Goal: Information Seeking & Learning: Learn about a topic

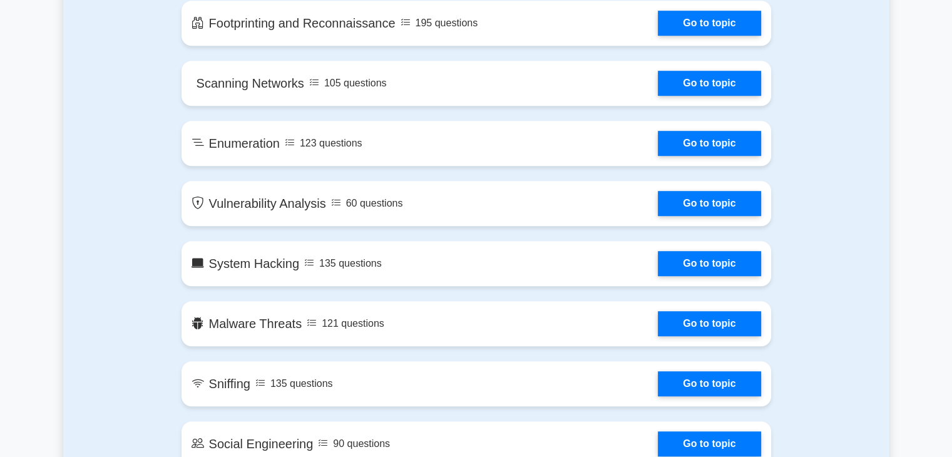
scroll to position [810, 0]
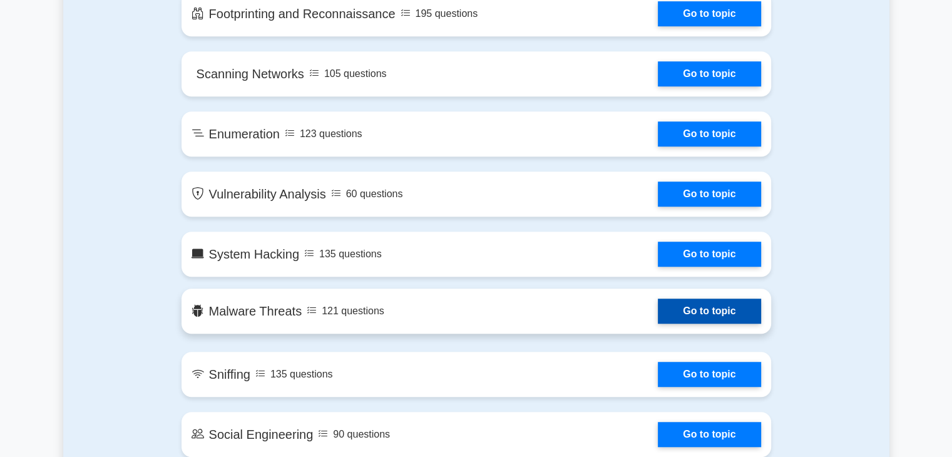
click at [708, 312] on link "Go to topic" at bounding box center [708, 310] width 103 height 25
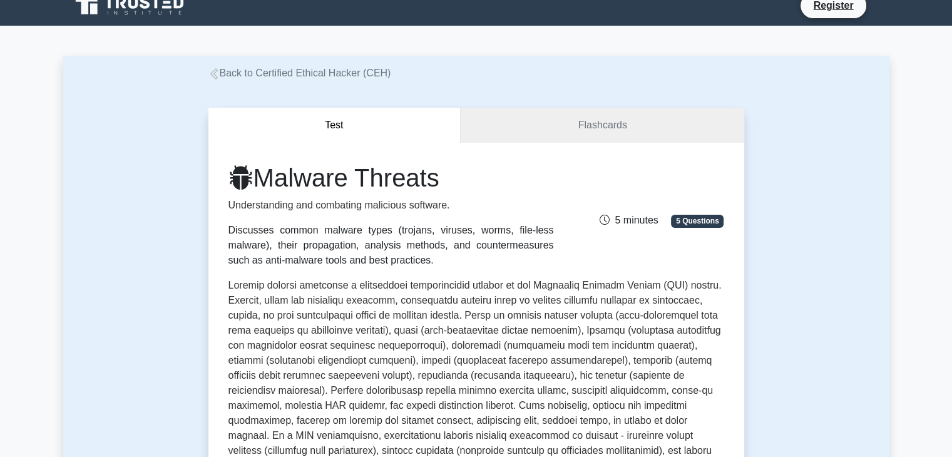
scroll to position [13, 0]
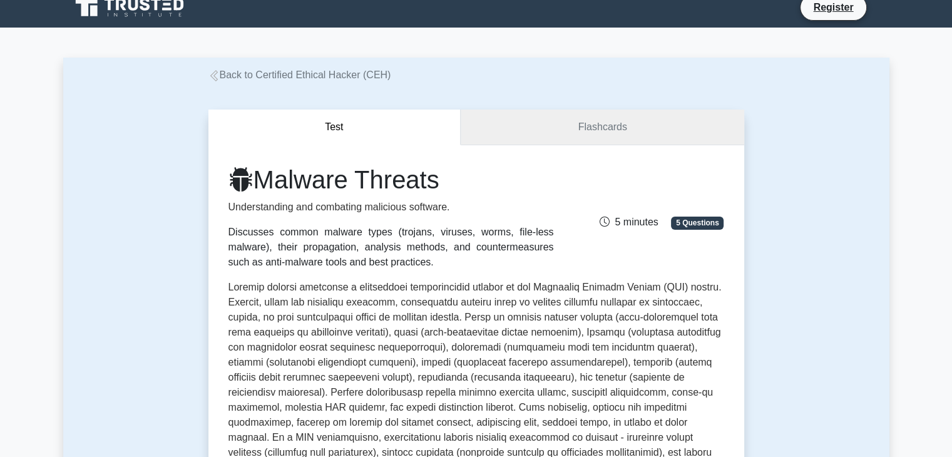
click at [576, 127] on link "Flashcards" at bounding box center [601, 127] width 283 height 36
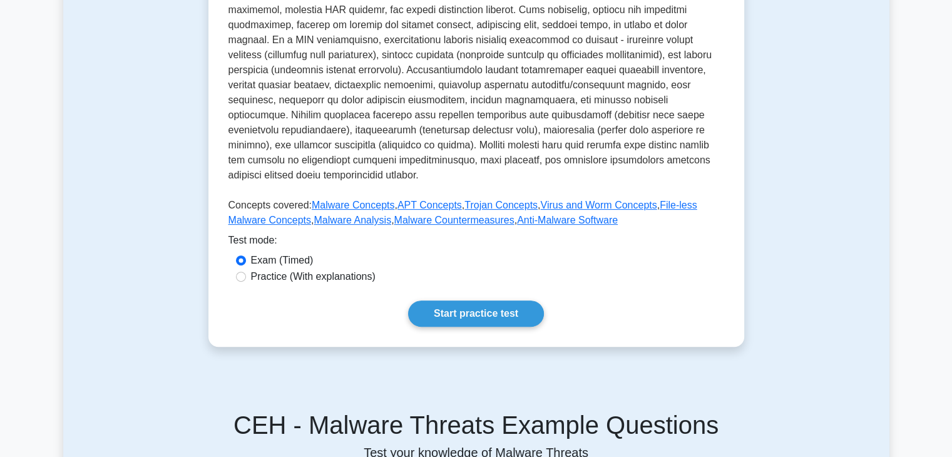
scroll to position [415, 0]
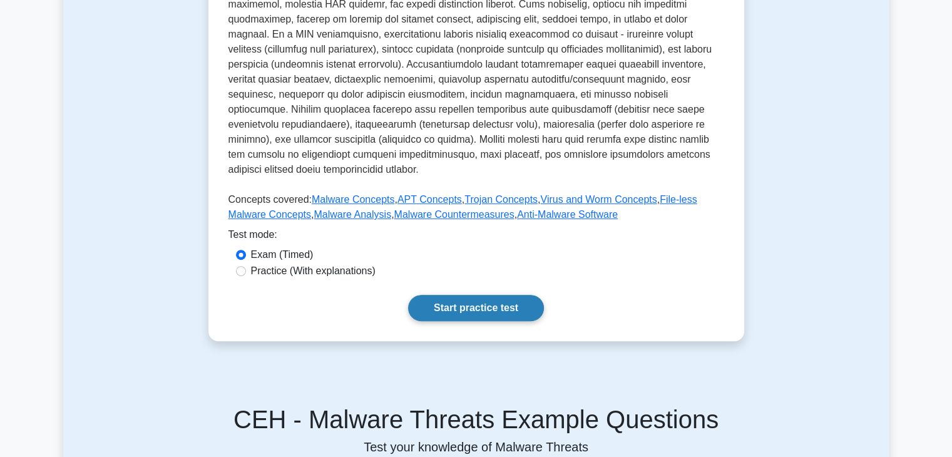
click at [484, 316] on link "Start practice test" at bounding box center [476, 308] width 136 height 26
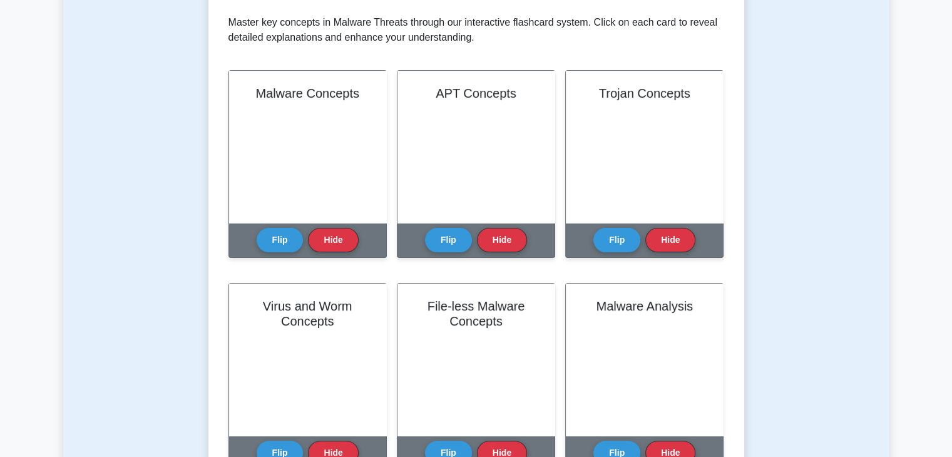
scroll to position [134, 0]
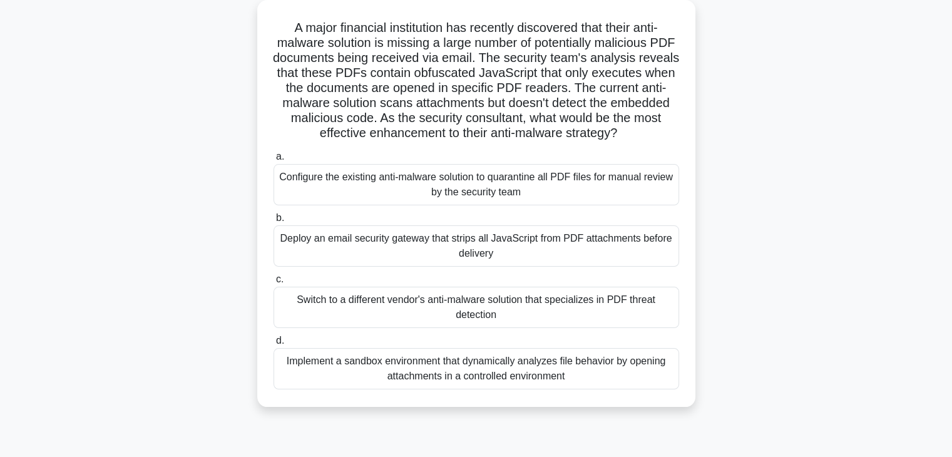
scroll to position [72, 0]
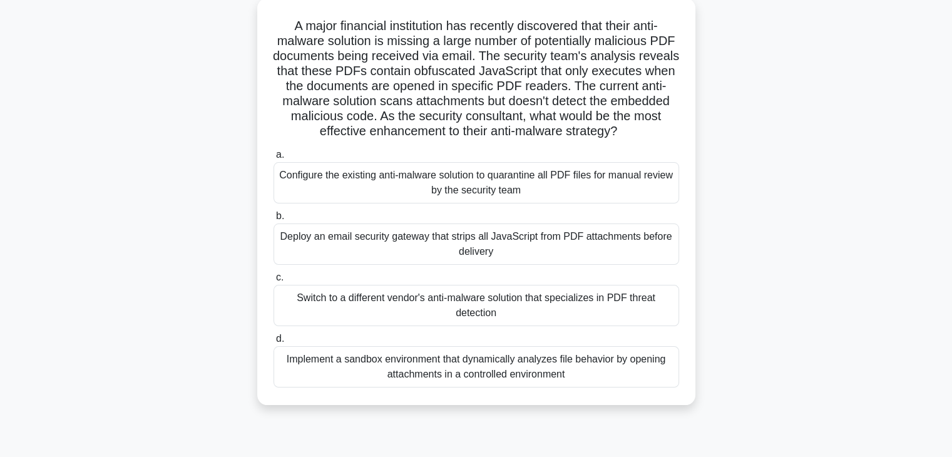
click at [303, 377] on div "Implement a sandbox environment that dynamically analyzes file behavior by open…" at bounding box center [475, 366] width 405 height 41
click at [273, 343] on input "d. Implement a sandbox environment that dynamically analyzes file behavior by o…" at bounding box center [273, 339] width 0 height 8
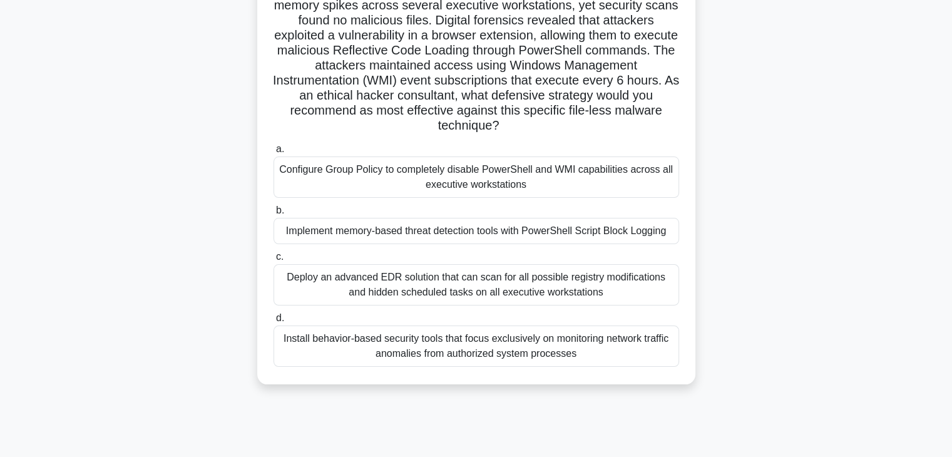
scroll to position [125, 0]
click at [235, 324] on div "Your company's CISO has engaged you to investigate a recent security incident. …" at bounding box center [476, 174] width 826 height 452
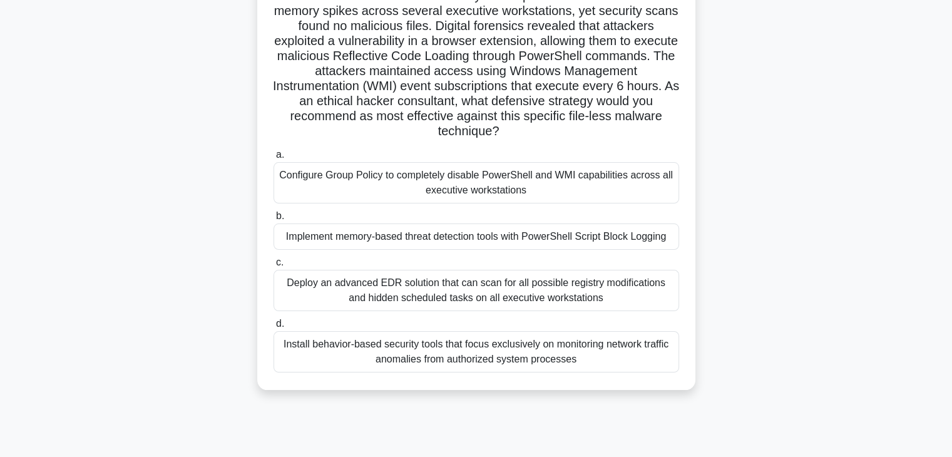
scroll to position [123, 0]
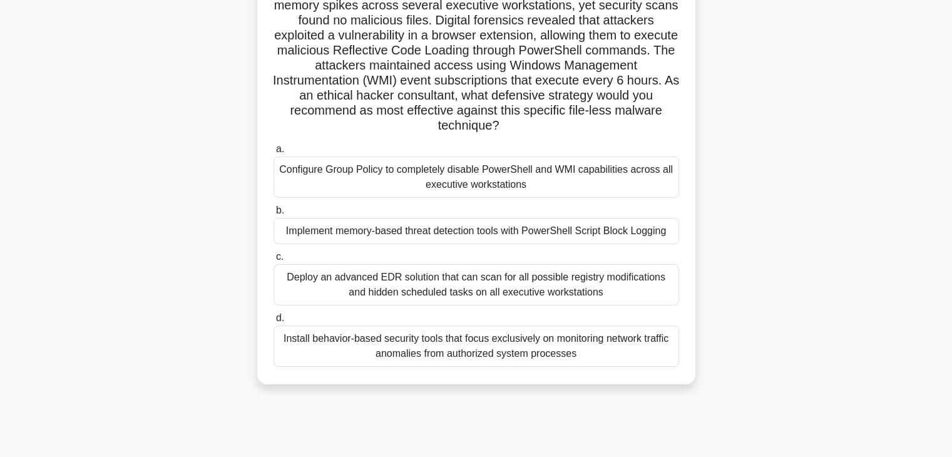
click at [358, 348] on div "Install behavior-based security tools that focus exclusively on monitoring netw…" at bounding box center [475, 345] width 405 height 41
click at [273, 322] on input "d. Install behavior-based security tools that focus exclusively on monitoring n…" at bounding box center [273, 318] width 0 height 8
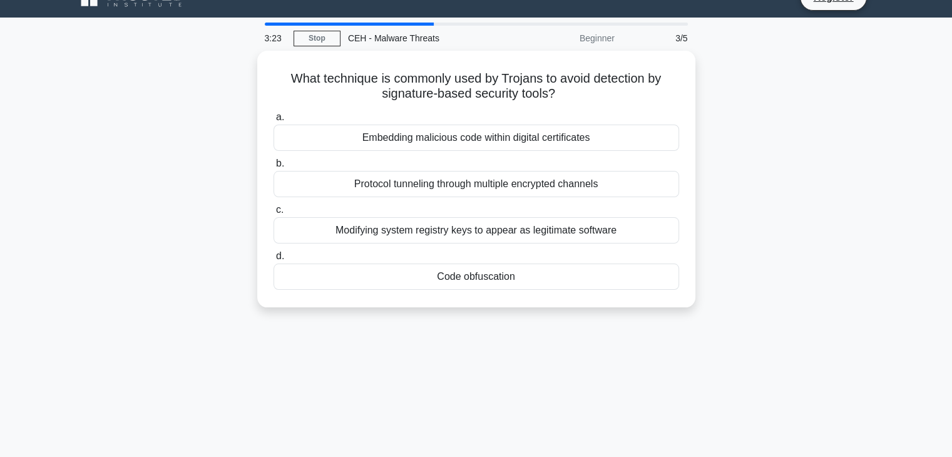
scroll to position [0, 0]
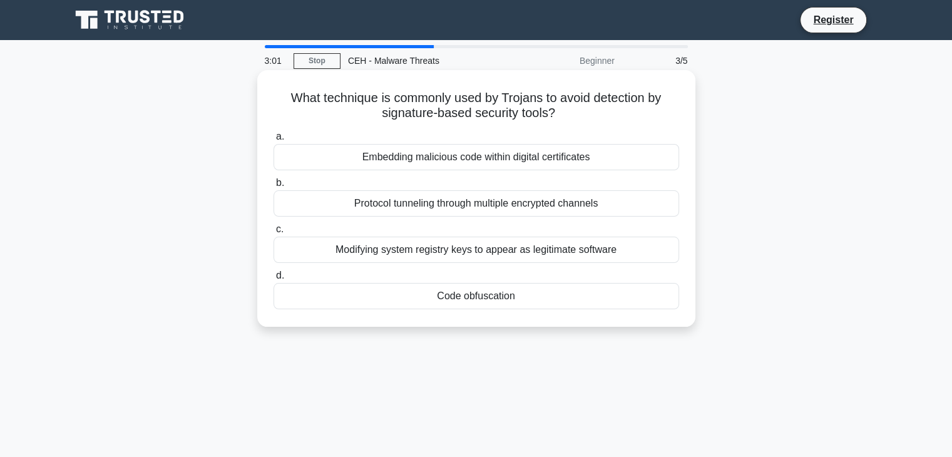
click at [433, 252] on div "Modifying system registry keys to appear as legitimate software" at bounding box center [475, 249] width 405 height 26
click at [273, 233] on input "c. Modifying system registry keys to appear as legitimate software" at bounding box center [273, 229] width 0 height 8
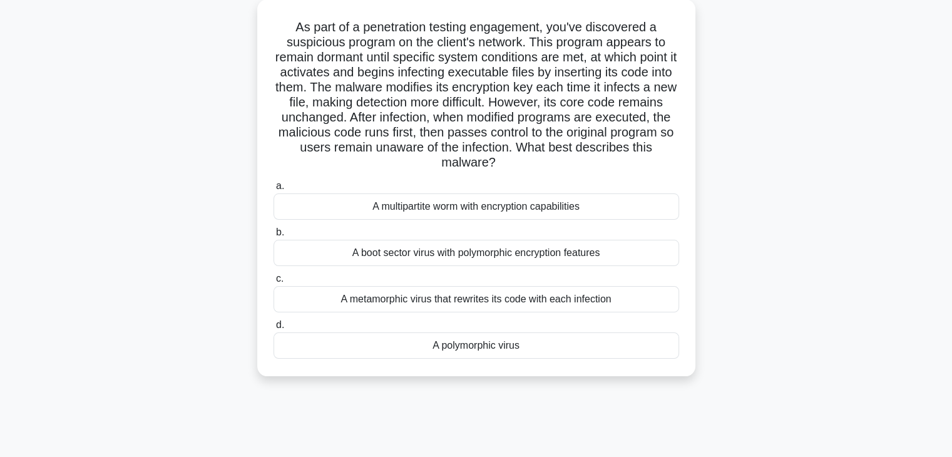
scroll to position [75, 0]
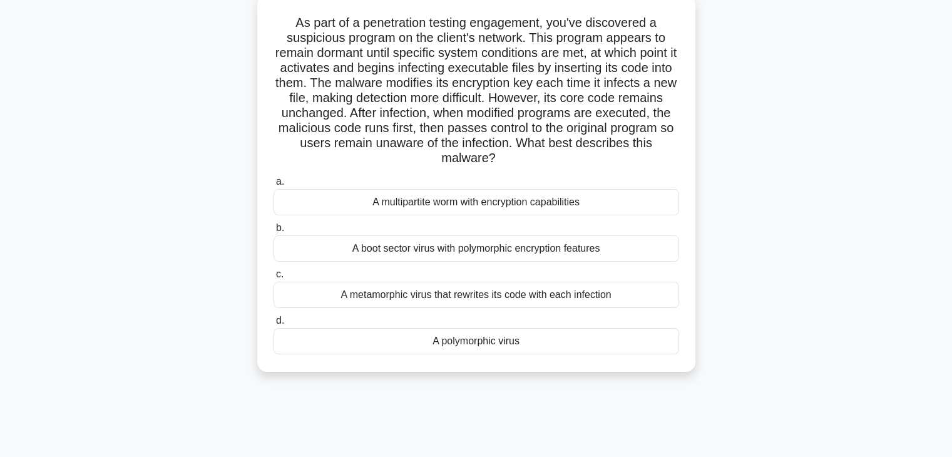
click at [450, 343] on div "A polymorphic virus" at bounding box center [475, 341] width 405 height 26
click at [273, 325] on input "d. A polymorphic virus" at bounding box center [273, 321] width 0 height 8
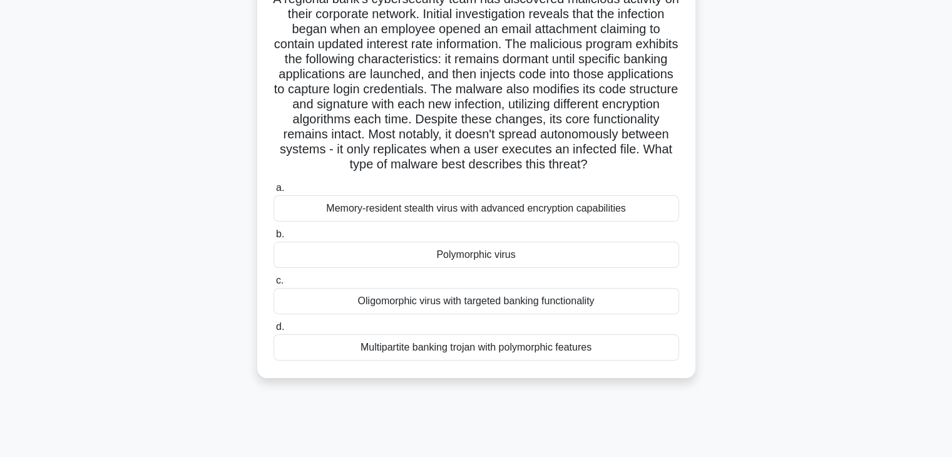
scroll to position [108, 0]
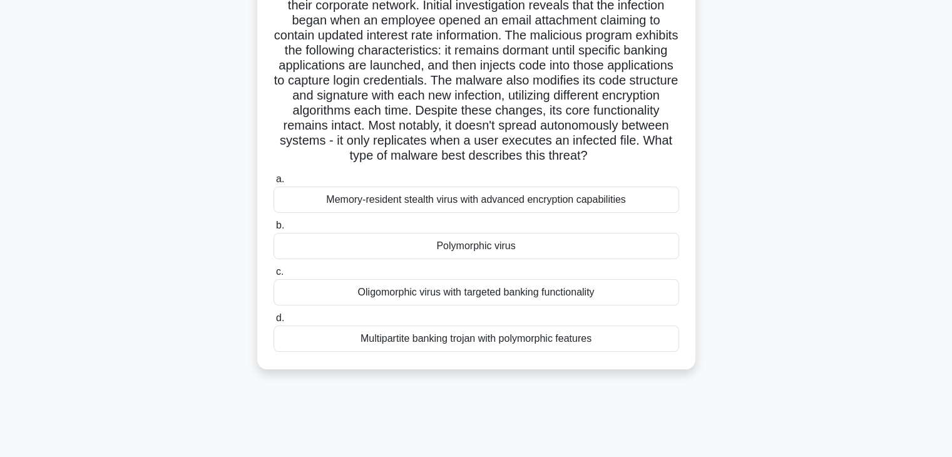
click at [446, 213] on div "Memory-resident stealth virus with advanced encryption capabilities" at bounding box center [475, 199] width 405 height 26
click at [273, 183] on input "a. Memory-resident stealth virus with advanced encryption capabilities" at bounding box center [273, 179] width 0 height 8
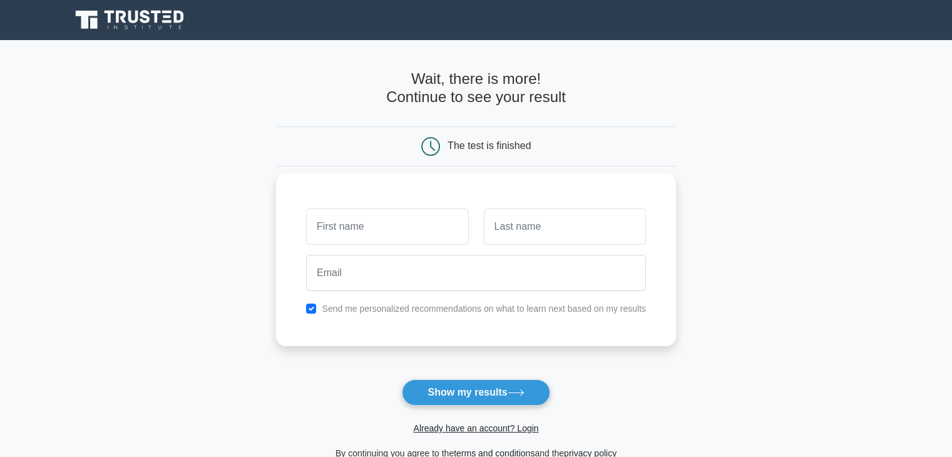
click at [425, 239] on input "text" at bounding box center [387, 226] width 162 height 36
type input "KINZA"
click at [549, 241] on input "text" at bounding box center [565, 226] width 162 height 36
type input "FARAH"
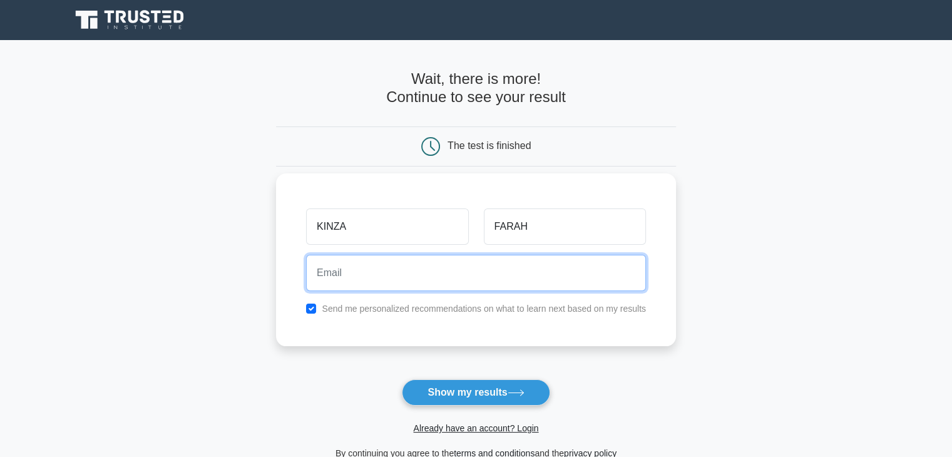
click at [495, 277] on input "email" at bounding box center [476, 273] width 340 height 36
type input "cybermama729@gmail.com"
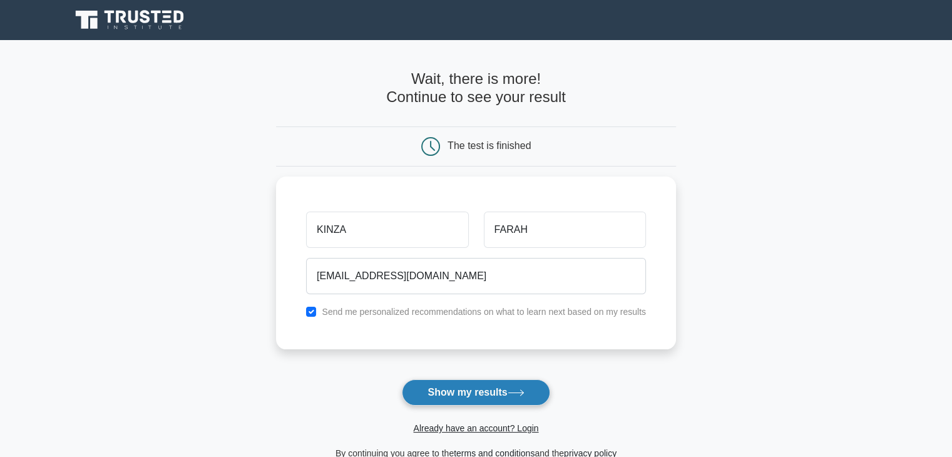
click at [455, 383] on button "Show my results" at bounding box center [476, 392] width 148 height 26
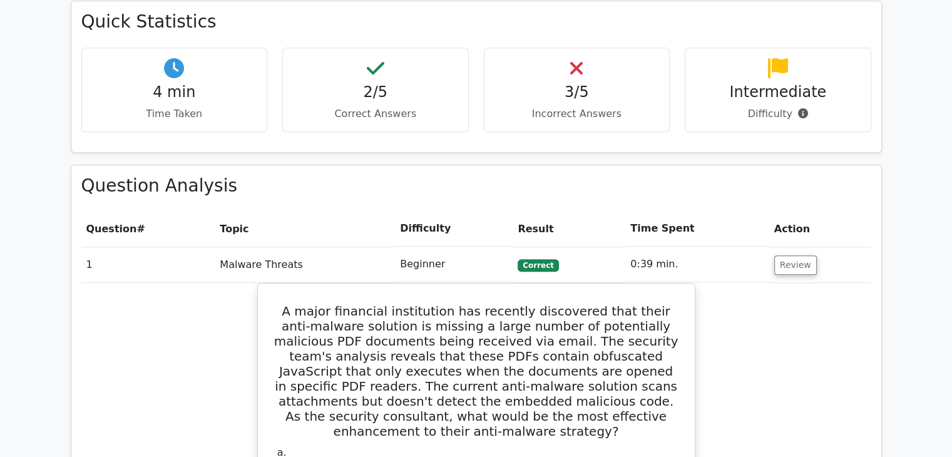
scroll to position [733, 0]
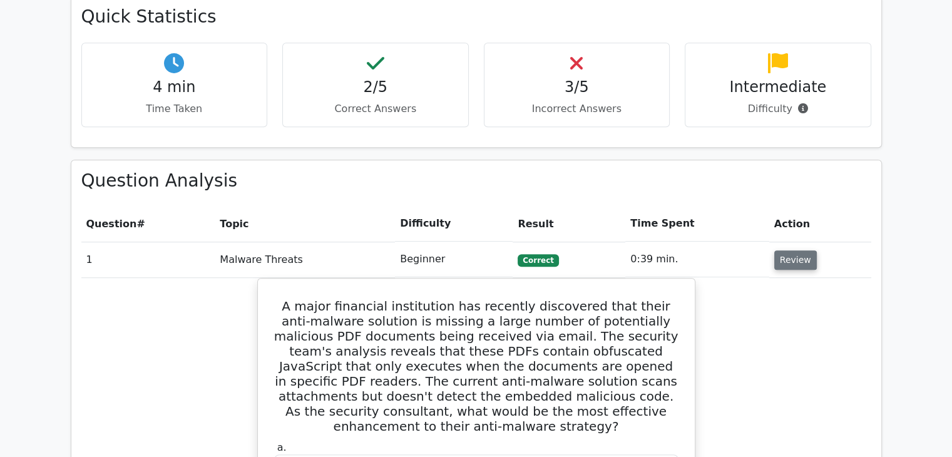
click at [799, 250] on button "Review" at bounding box center [795, 259] width 43 height 19
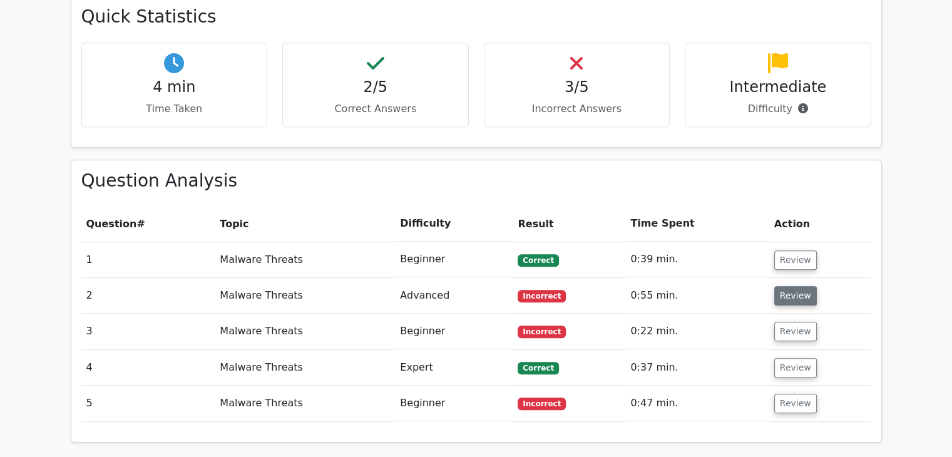
click at [796, 286] on button "Review" at bounding box center [795, 295] width 43 height 19
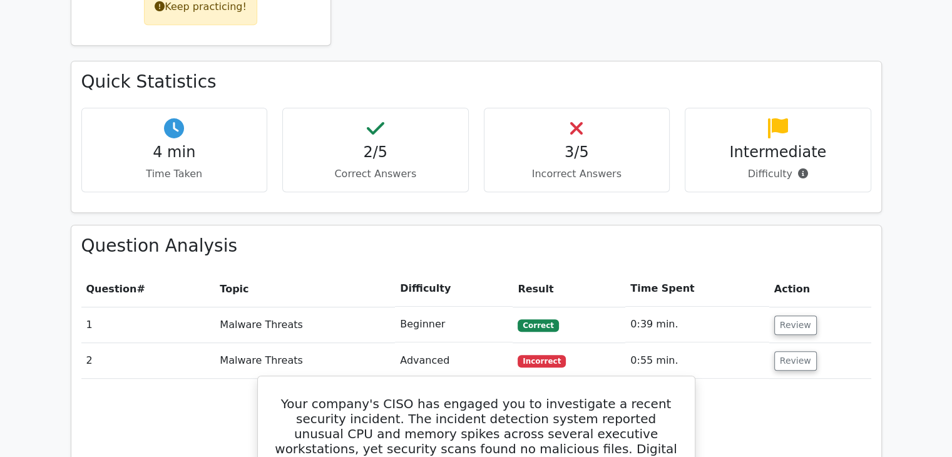
scroll to position [668, 0]
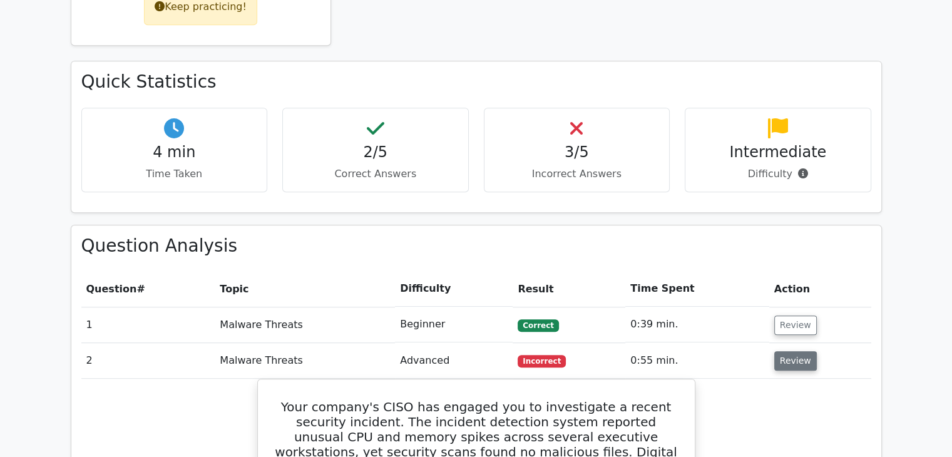
click at [779, 351] on button "Review" at bounding box center [795, 360] width 43 height 19
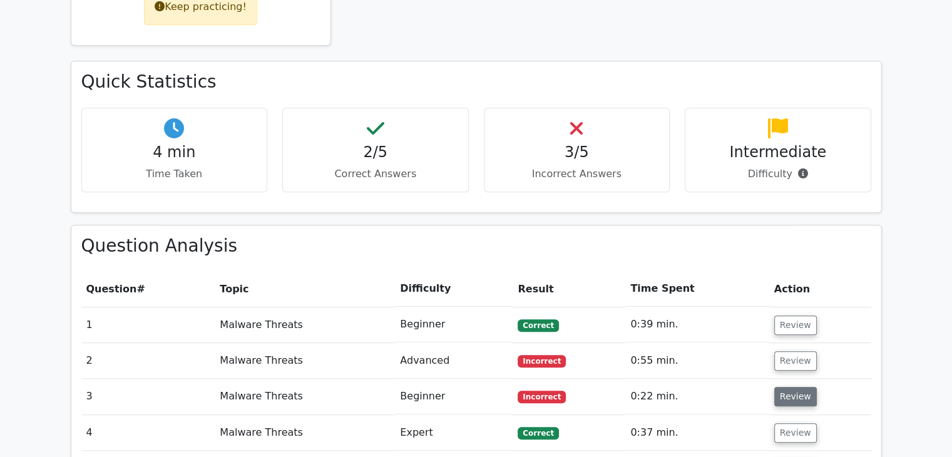
click at [791, 387] on button "Review" at bounding box center [795, 396] width 43 height 19
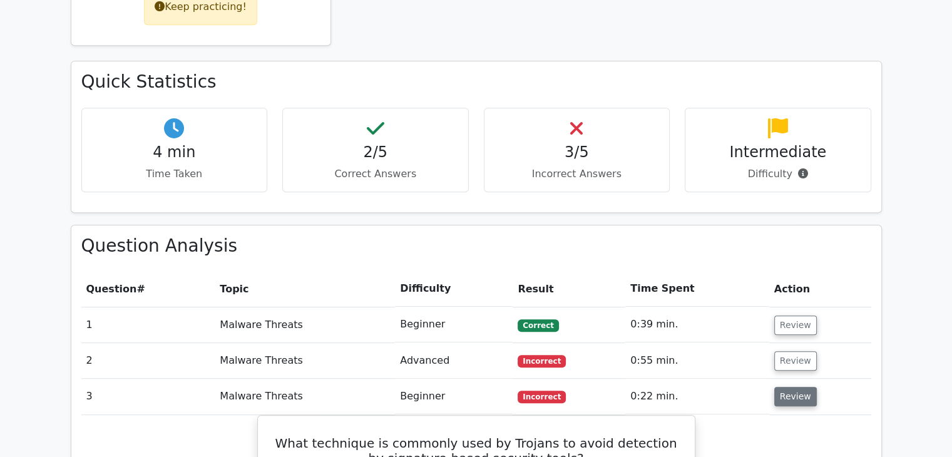
click at [796, 387] on button "Review" at bounding box center [795, 396] width 43 height 19
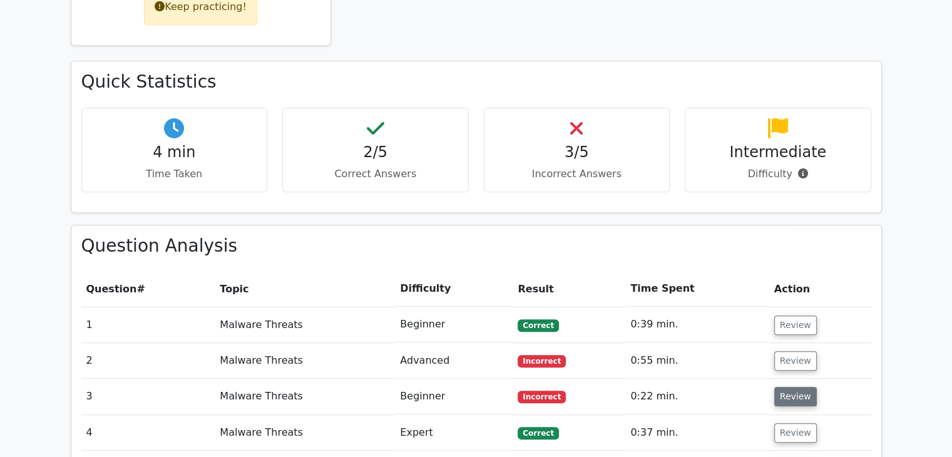
click at [796, 387] on button "Review" at bounding box center [795, 396] width 43 height 19
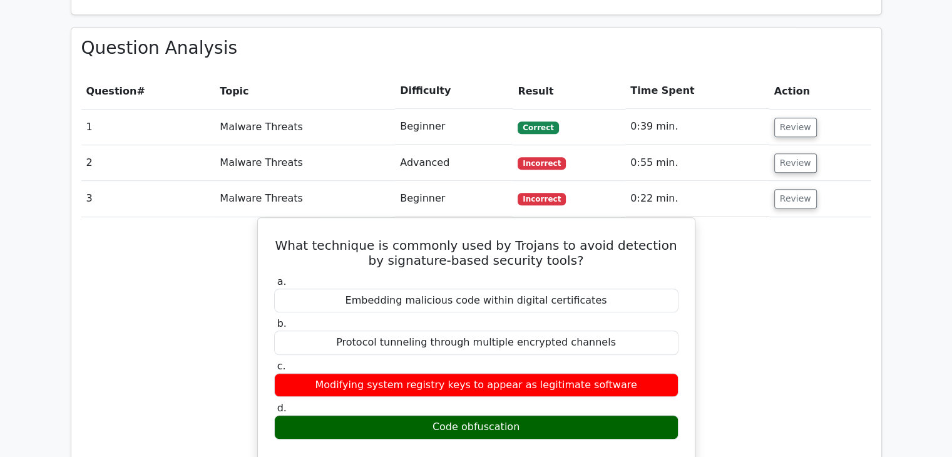
scroll to position [868, 0]
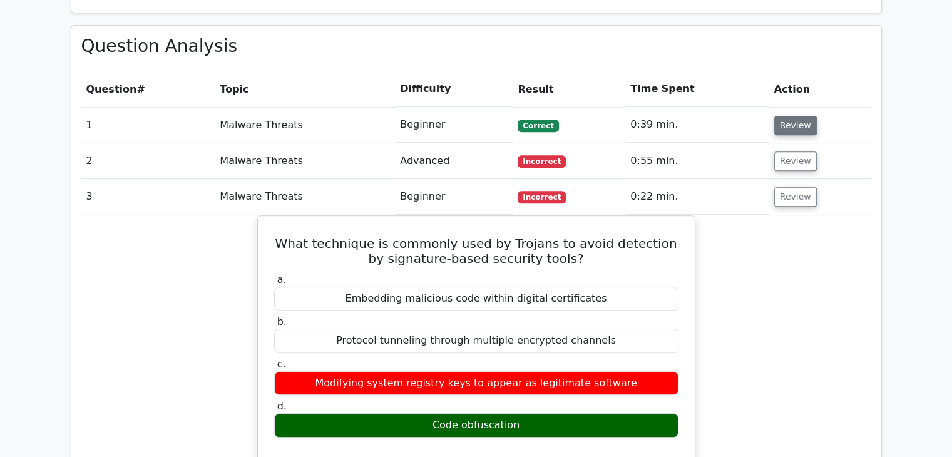
click at [794, 116] on button "Review" at bounding box center [795, 125] width 43 height 19
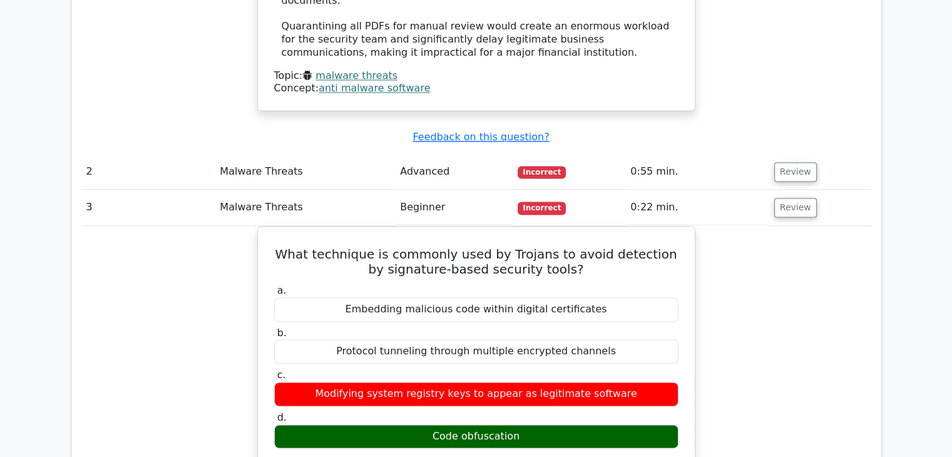
scroll to position [1717, 0]
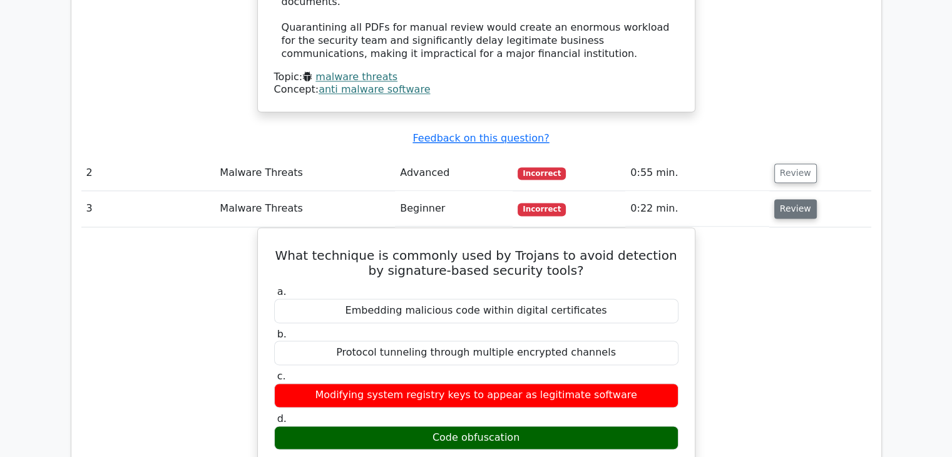
click at [798, 199] on button "Review" at bounding box center [795, 208] width 43 height 19
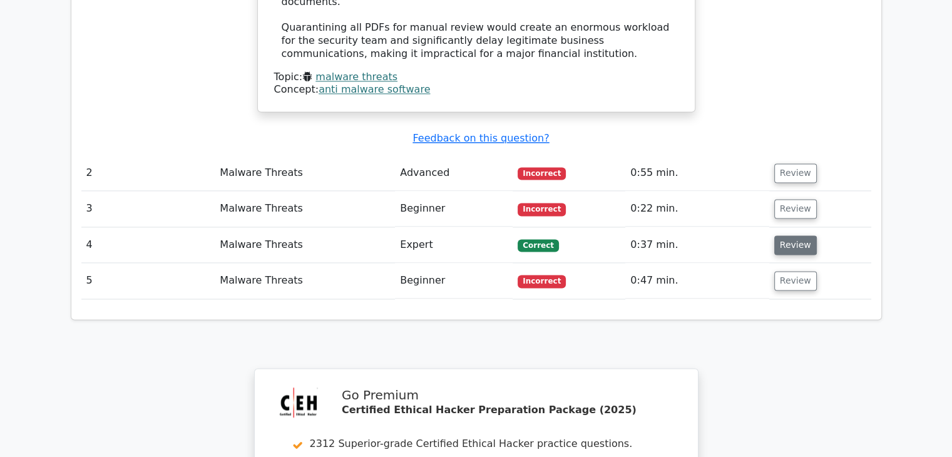
click at [796, 235] on button "Review" at bounding box center [795, 244] width 43 height 19
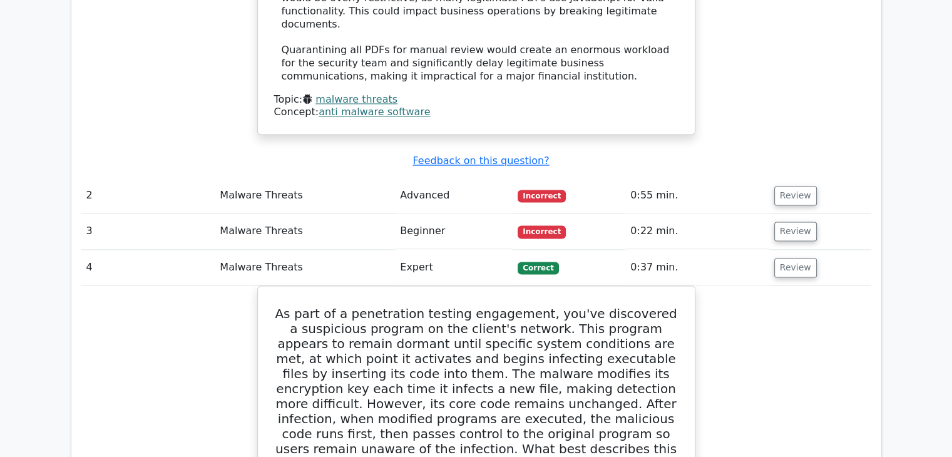
scroll to position [1695, 0]
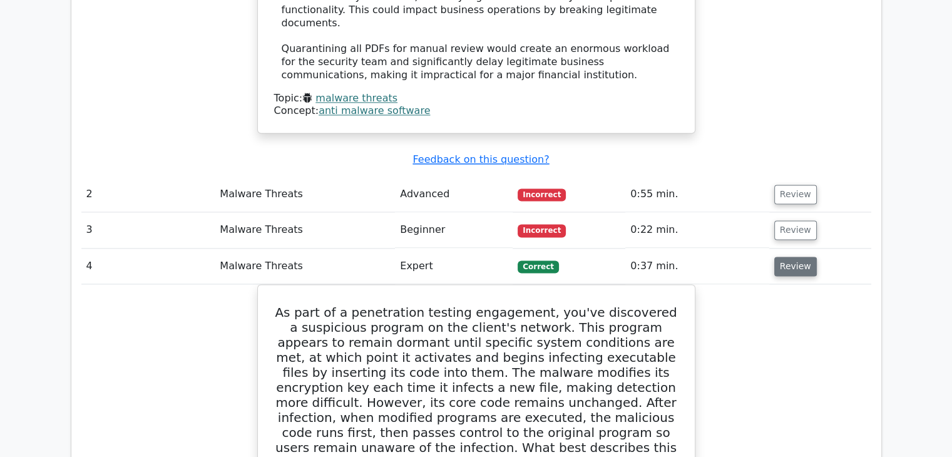
click at [798, 256] on button "Review" at bounding box center [795, 265] width 43 height 19
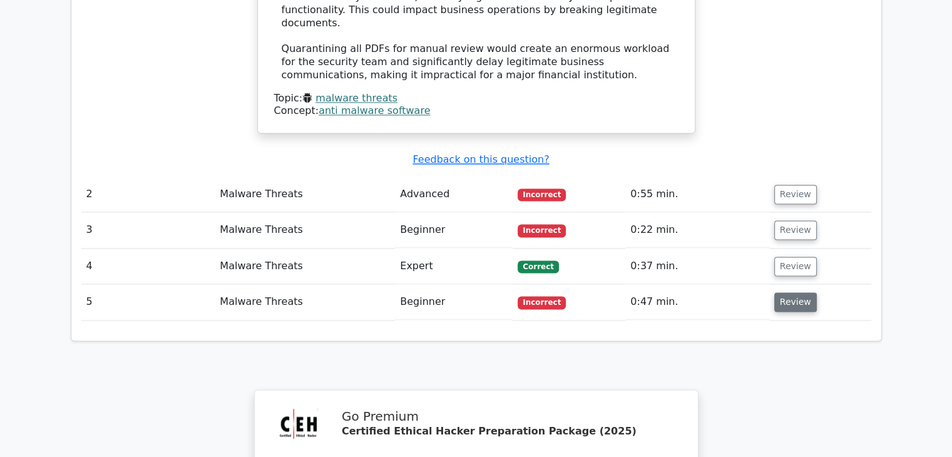
click at [793, 292] on button "Review" at bounding box center [795, 301] width 43 height 19
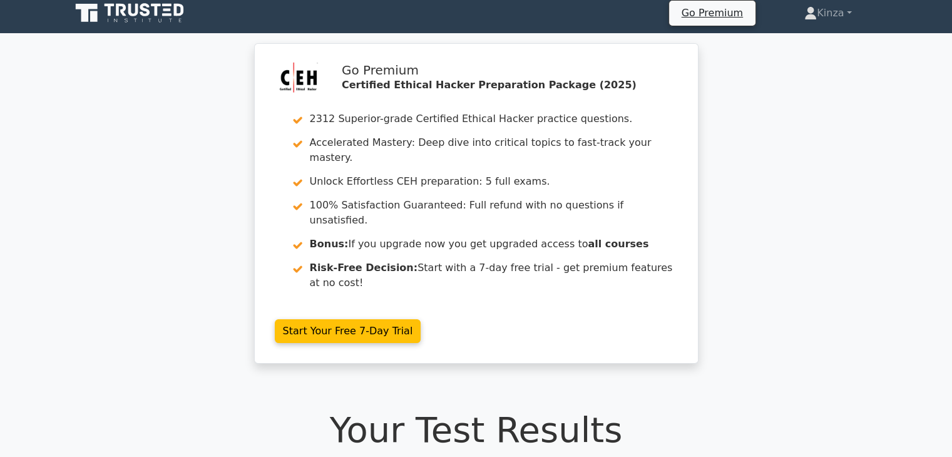
scroll to position [0, 0]
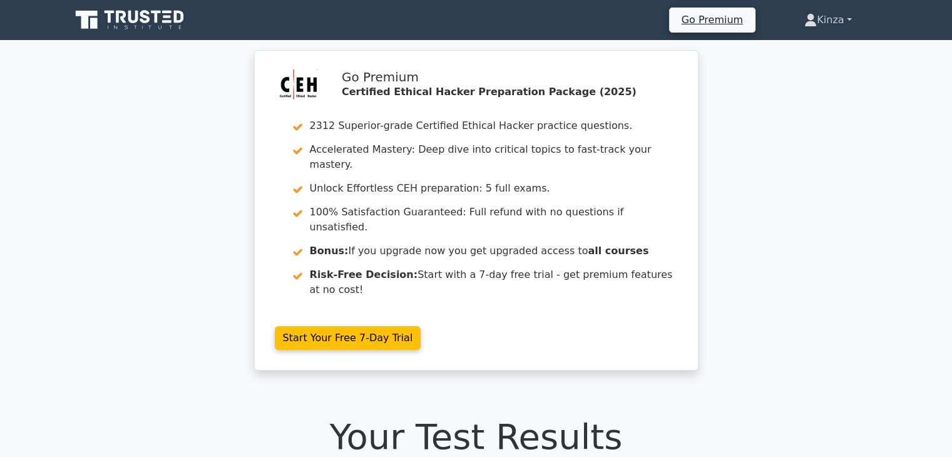
click at [851, 14] on link "Kinza" at bounding box center [827, 20] width 107 height 25
click at [170, 22] on icon at bounding box center [167, 21] width 9 height 3
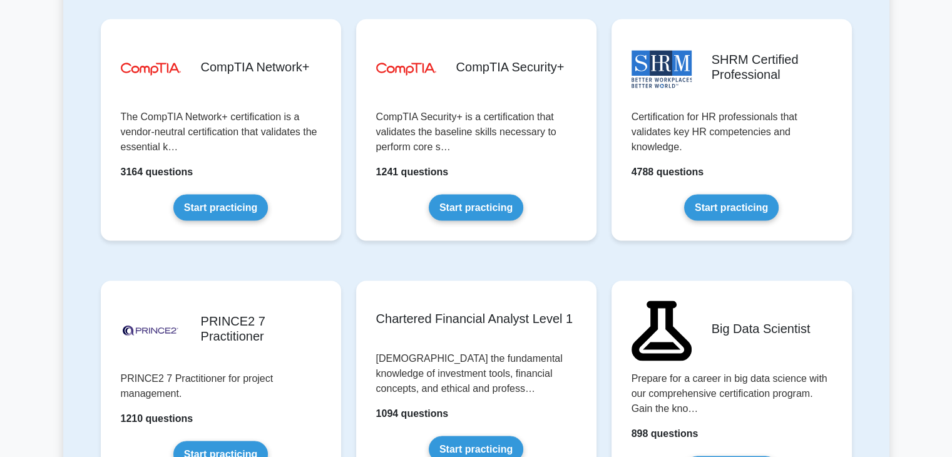
scroll to position [2338, 0]
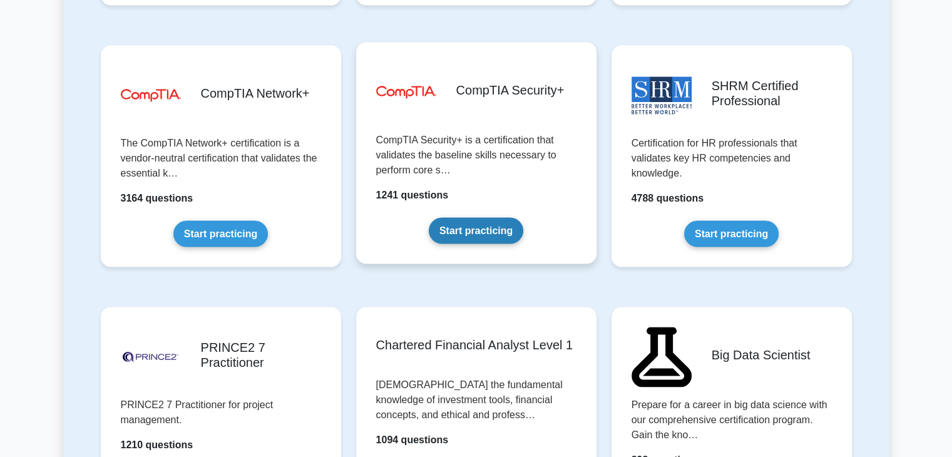
click at [470, 218] on link "Start practicing" at bounding box center [476, 230] width 94 height 26
